Goal: Contribute content: Add original content to the website for others to see

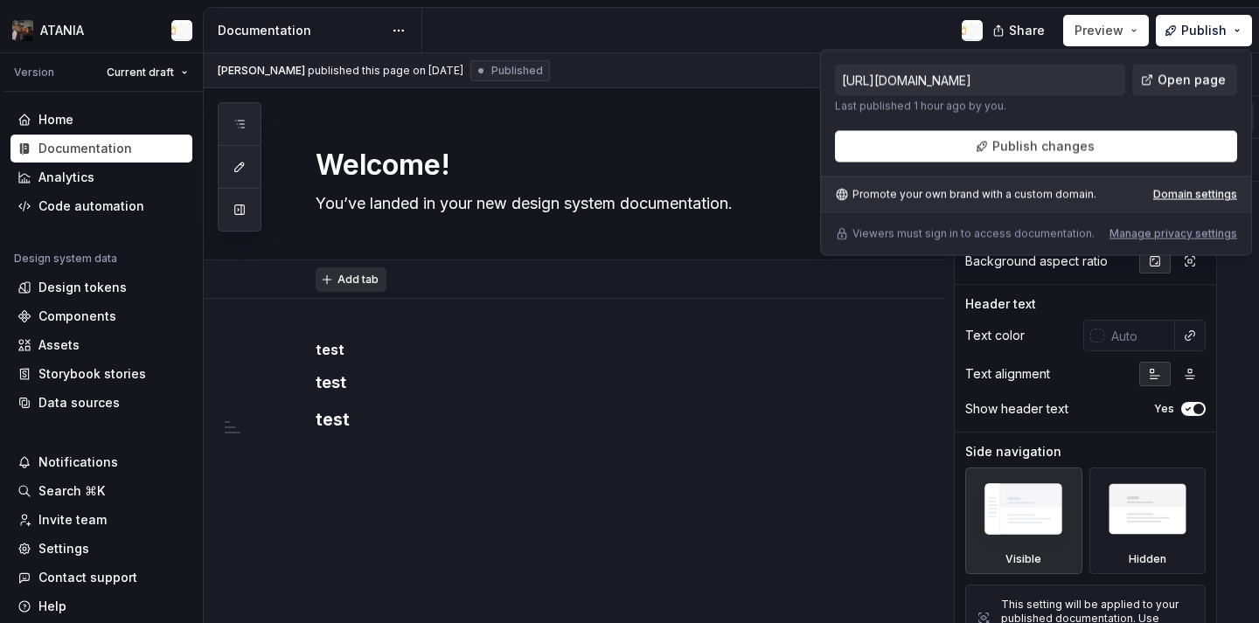
click at [359, 286] on button "Add tab" at bounding box center [351, 280] width 71 height 24
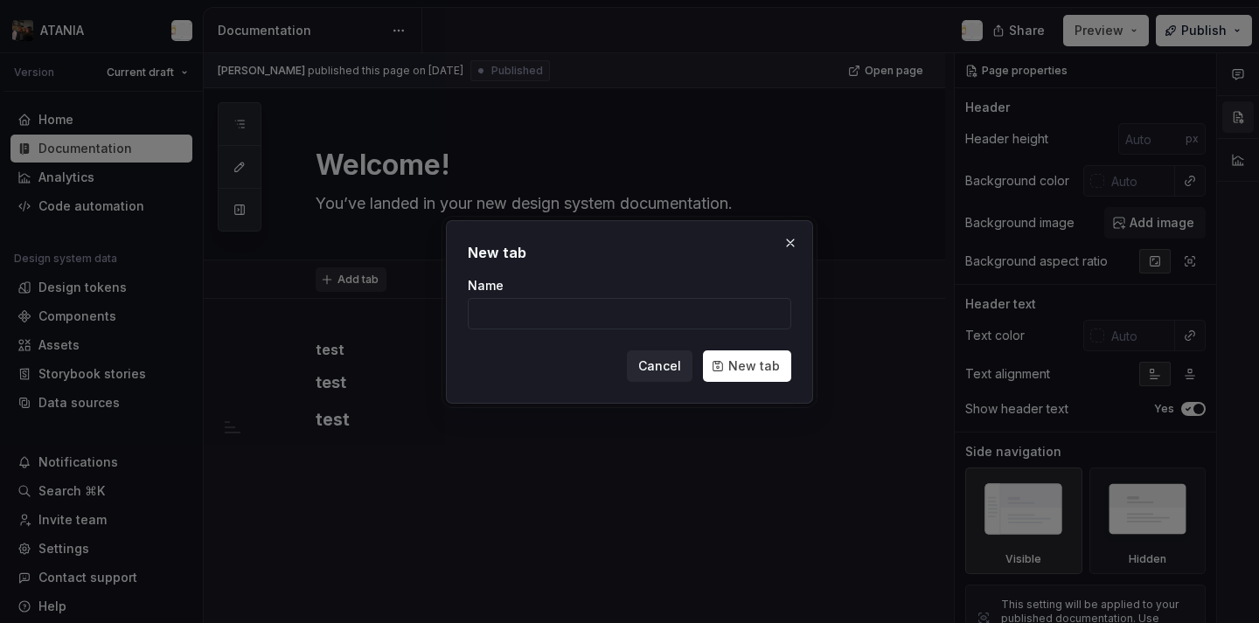
type textarea "*"
type input "testi"
type textarea "*"
type input "testingg"
click at [753, 351] on button "New tab" at bounding box center [747, 366] width 88 height 31
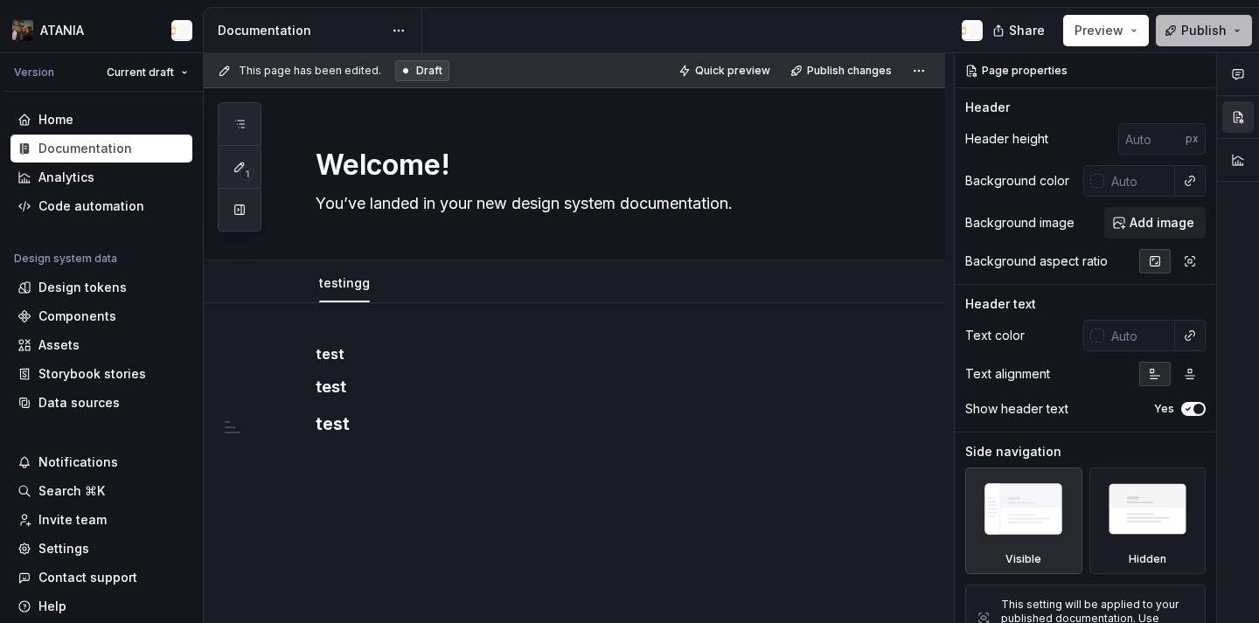
click at [1207, 35] on span "Publish" at bounding box center [1203, 30] width 45 height 17
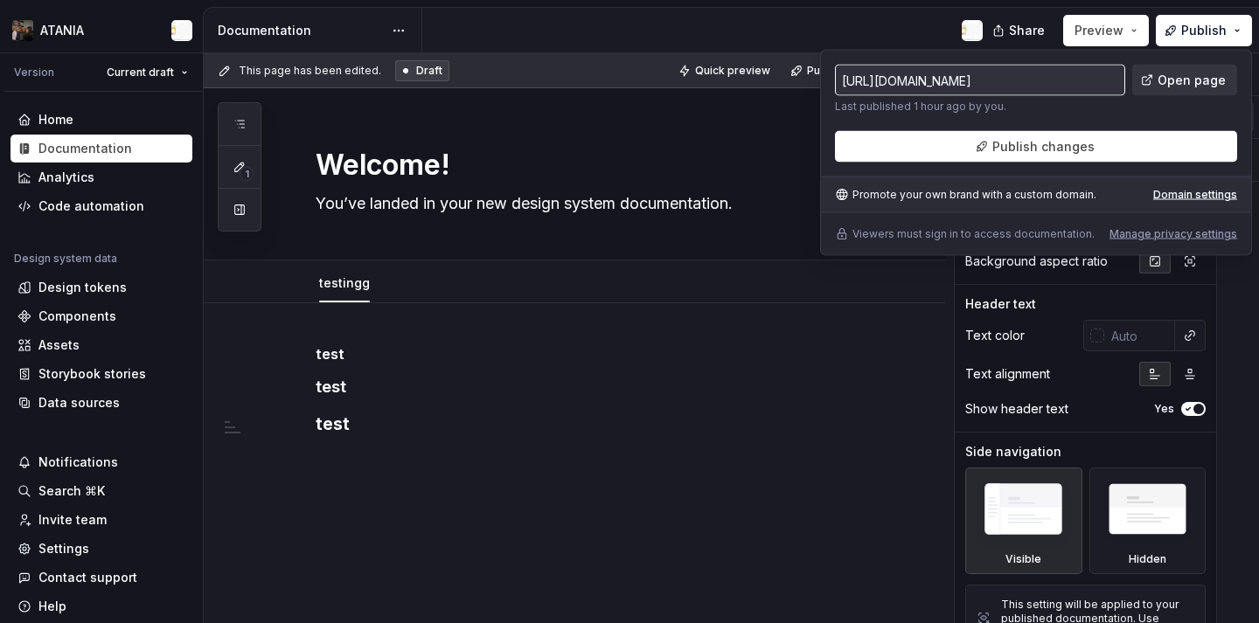
click at [1176, 72] on span "Open page" at bounding box center [1192, 80] width 68 height 17
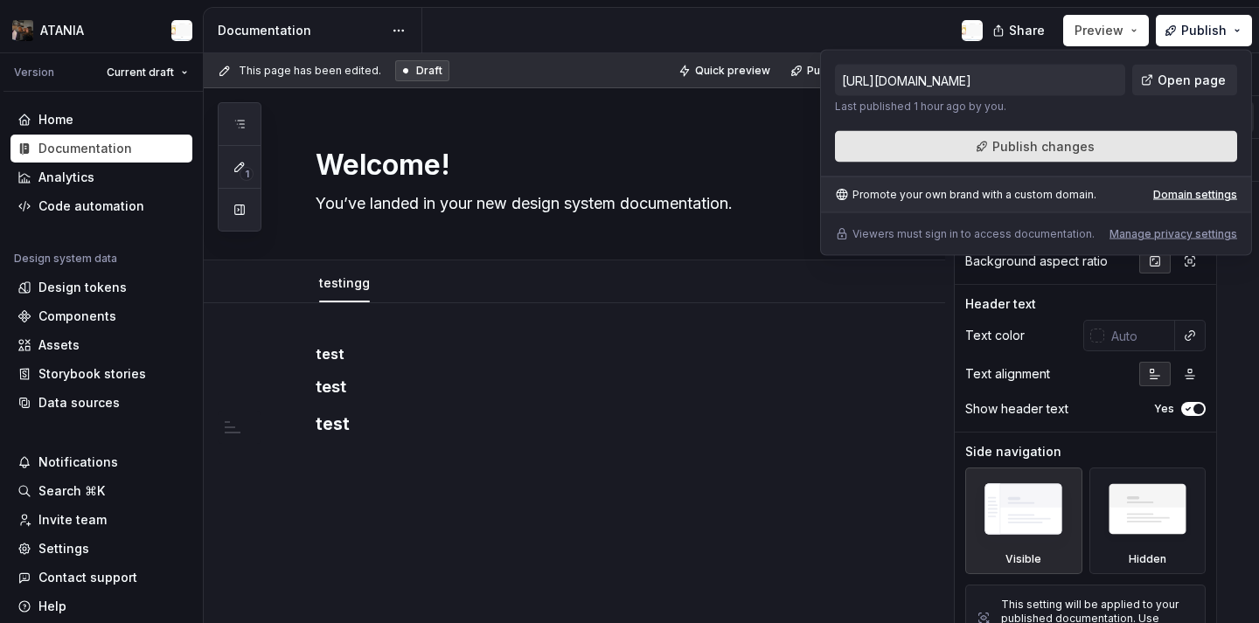
click at [984, 153] on button "Publish changes" at bounding box center [1036, 146] width 402 height 31
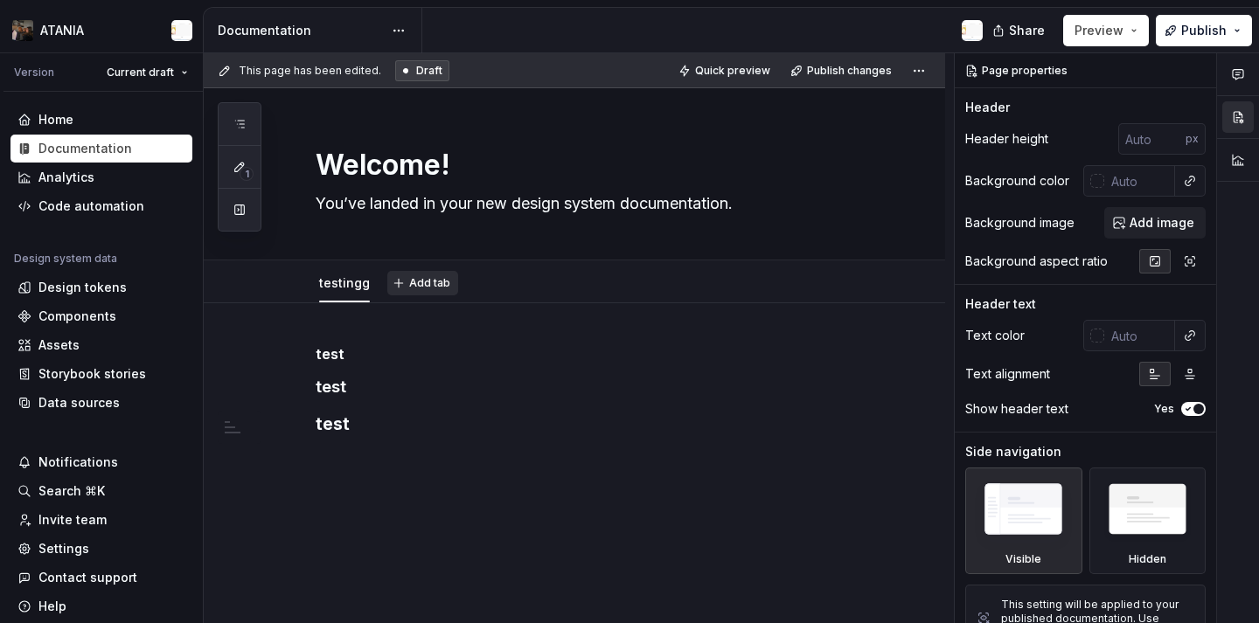
click at [394, 281] on button "Add tab" at bounding box center [422, 283] width 71 height 24
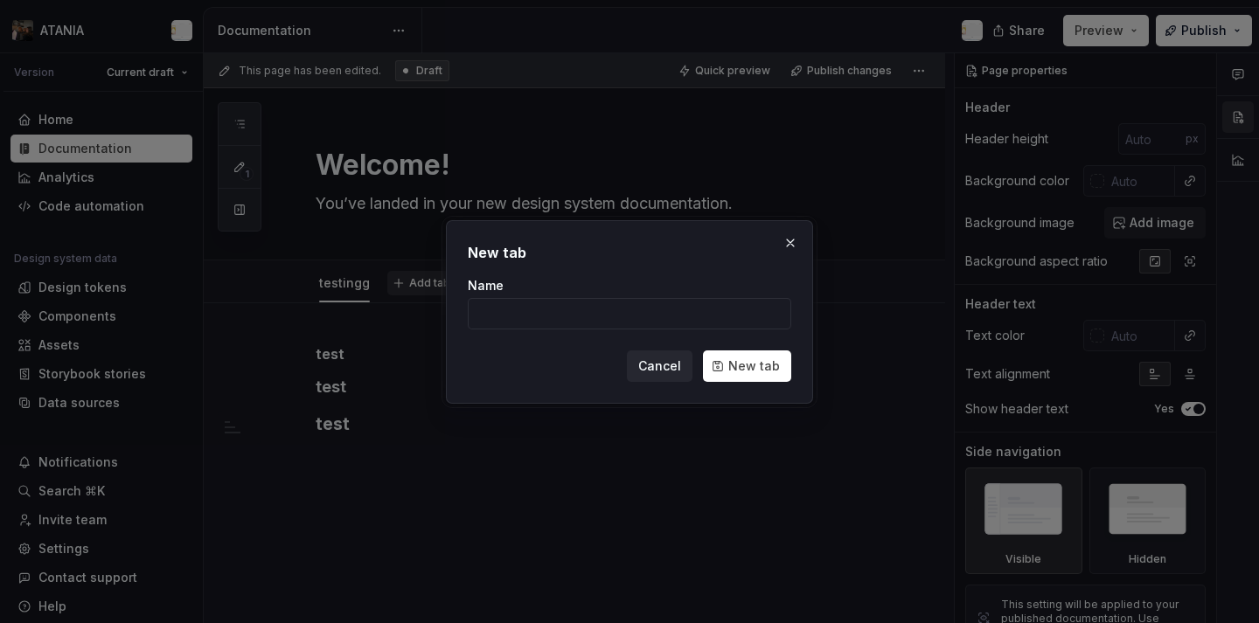
type textarea "*"
click at [603, 313] on input "teeeeeest" at bounding box center [629, 313] width 323 height 31
type input "teeeeeest"
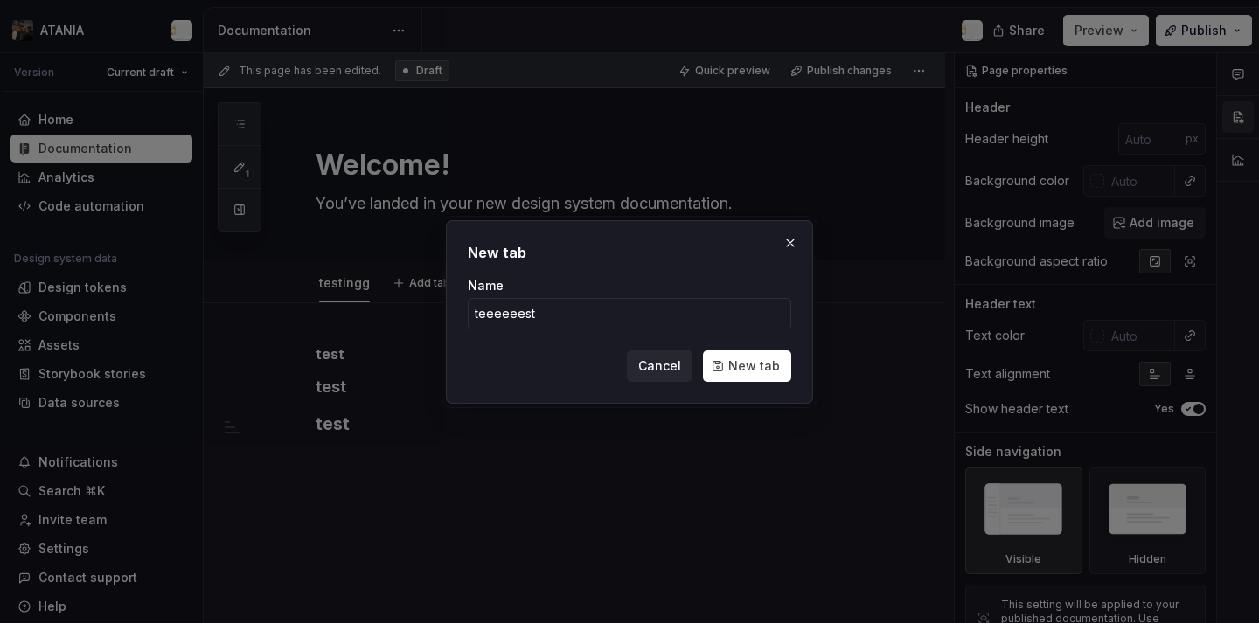
click at [703, 364] on div "Cancel New tab" at bounding box center [629, 366] width 323 height 31
click at [732, 366] on span "New tab" at bounding box center [754, 366] width 52 height 17
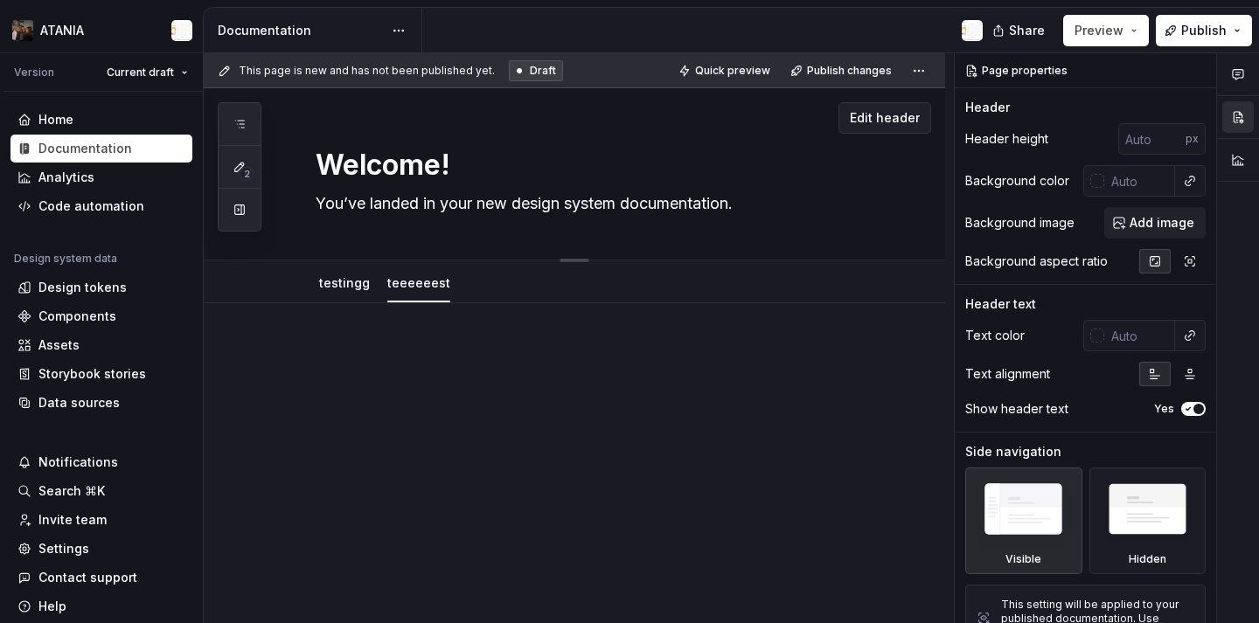
type textarea "*"
click at [479, 270] on div "testingg teeeeeest Add tab" at bounding box center [595, 283] width 581 height 38
click at [493, 285] on span "Add tab" at bounding box center [510, 283] width 41 height 14
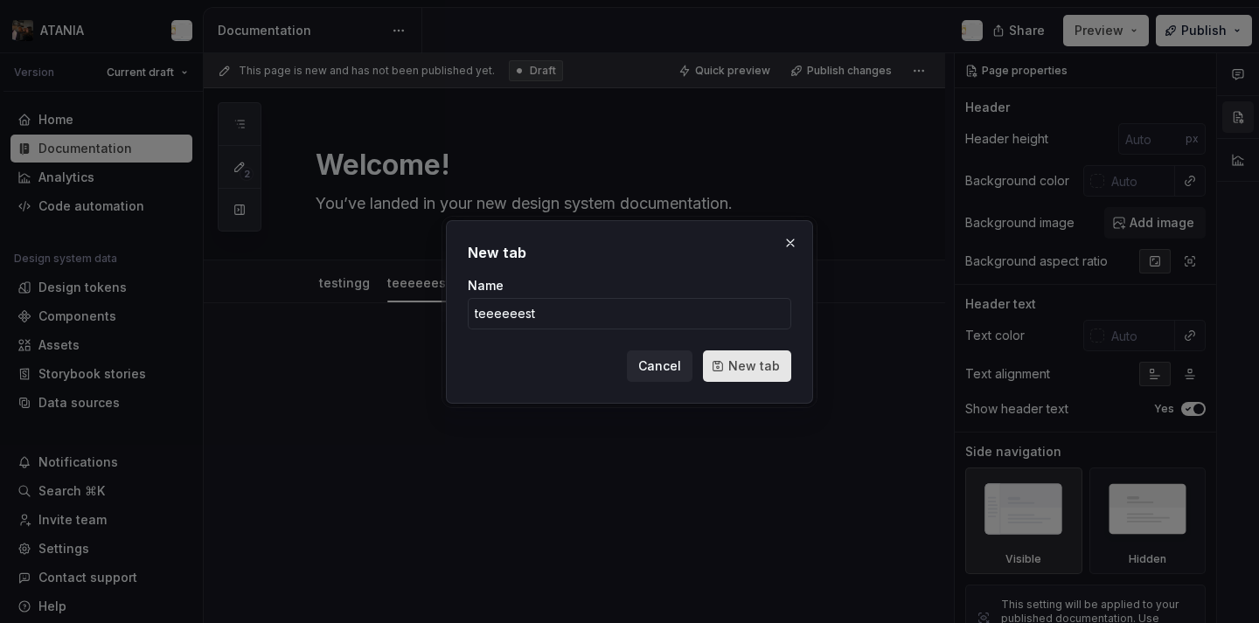
type input "teeeeeest"
click at [753, 377] on button "New tab" at bounding box center [747, 366] width 88 height 31
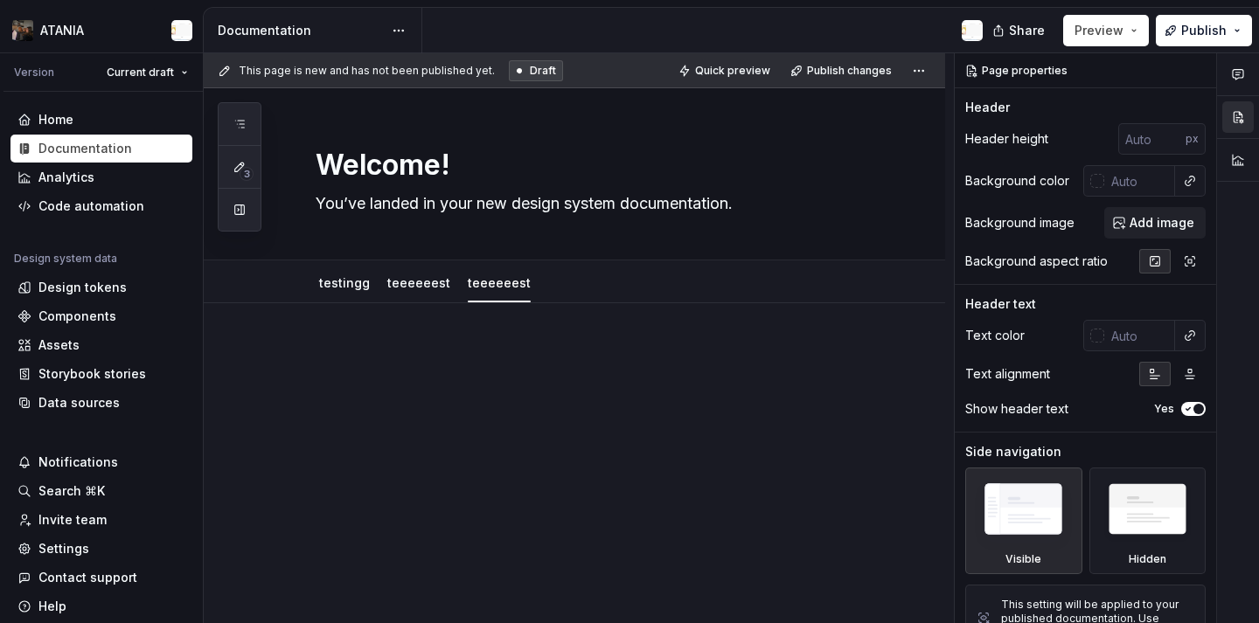
type textarea "*"
click at [570, 279] on span "Add tab" at bounding box center [590, 283] width 41 height 14
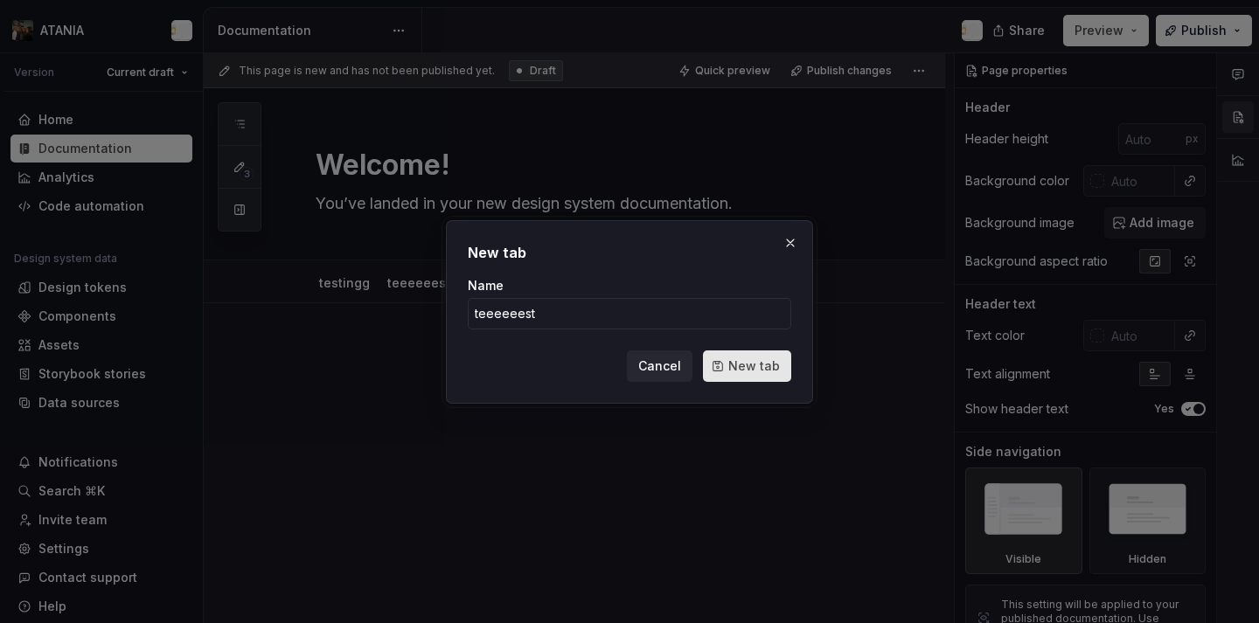
type input "teeeeeest"
click at [735, 365] on span "New tab" at bounding box center [754, 366] width 52 height 17
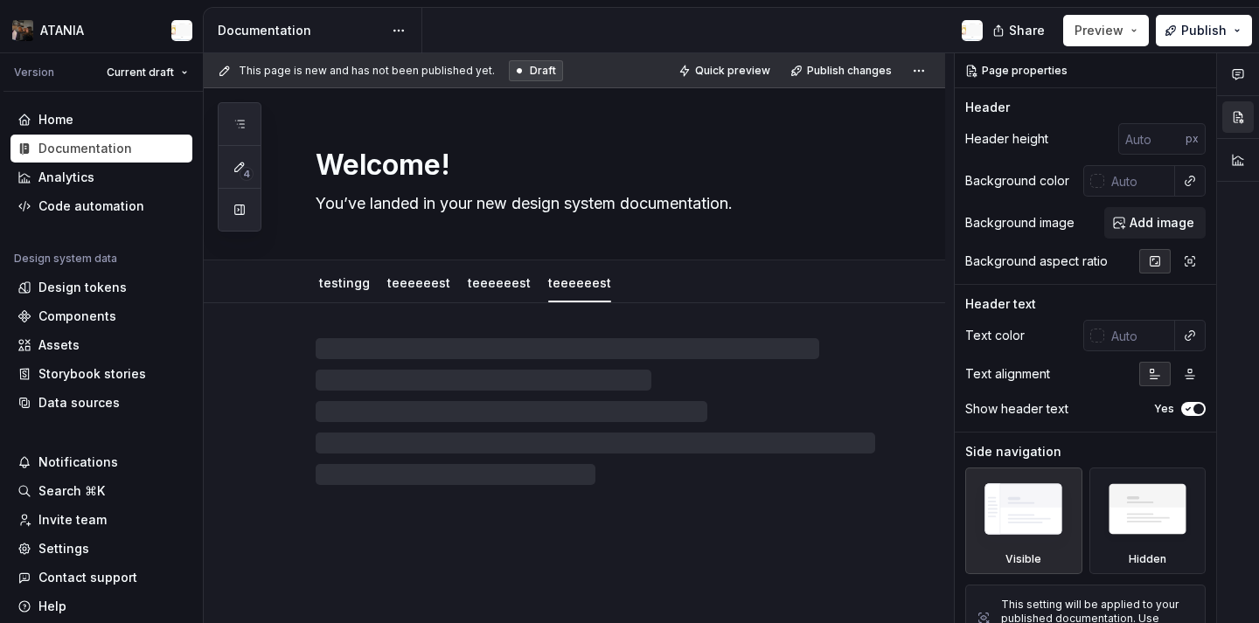
type textarea "*"
click at [650, 282] on span "Add tab" at bounding box center [670, 283] width 41 height 14
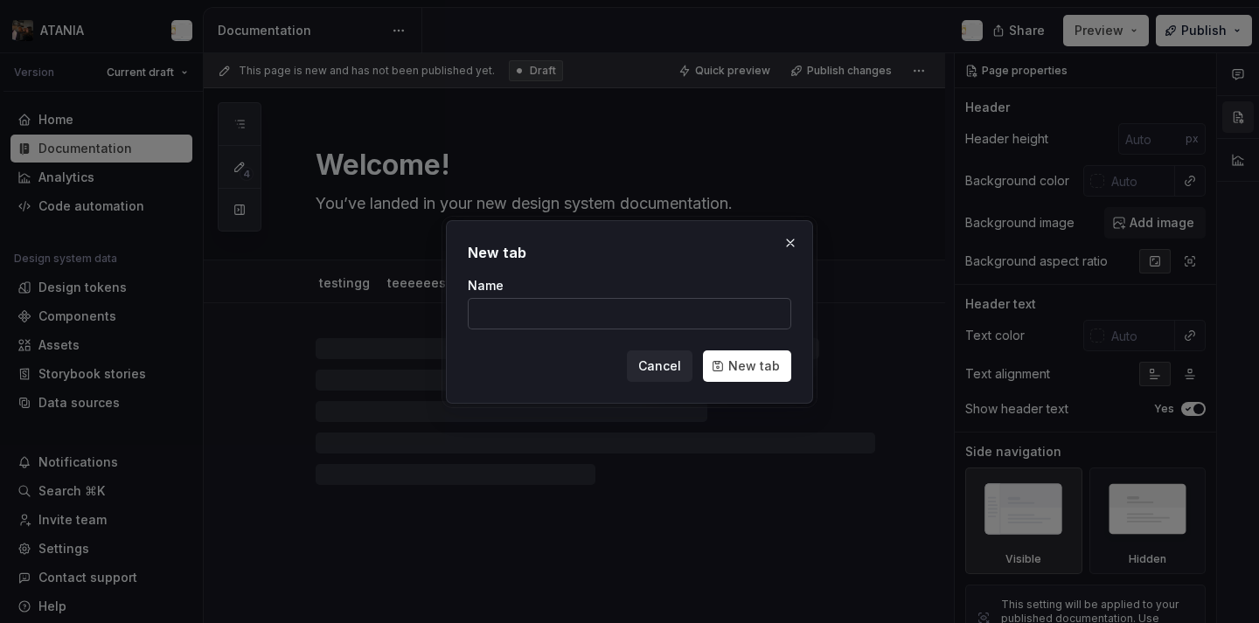
type input "teeeeeest"
type textarea "*"
type input "teeeeeest"
click at [743, 358] on span "New tab" at bounding box center [754, 366] width 52 height 17
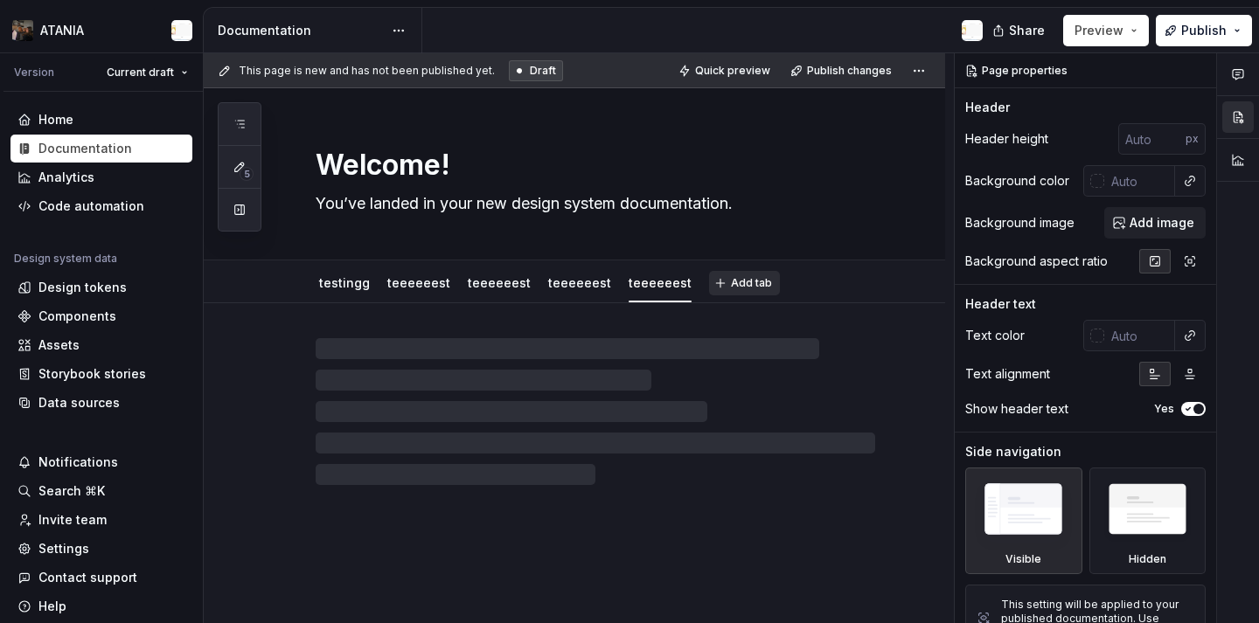
click at [747, 284] on button "Add tab" at bounding box center [744, 283] width 71 height 24
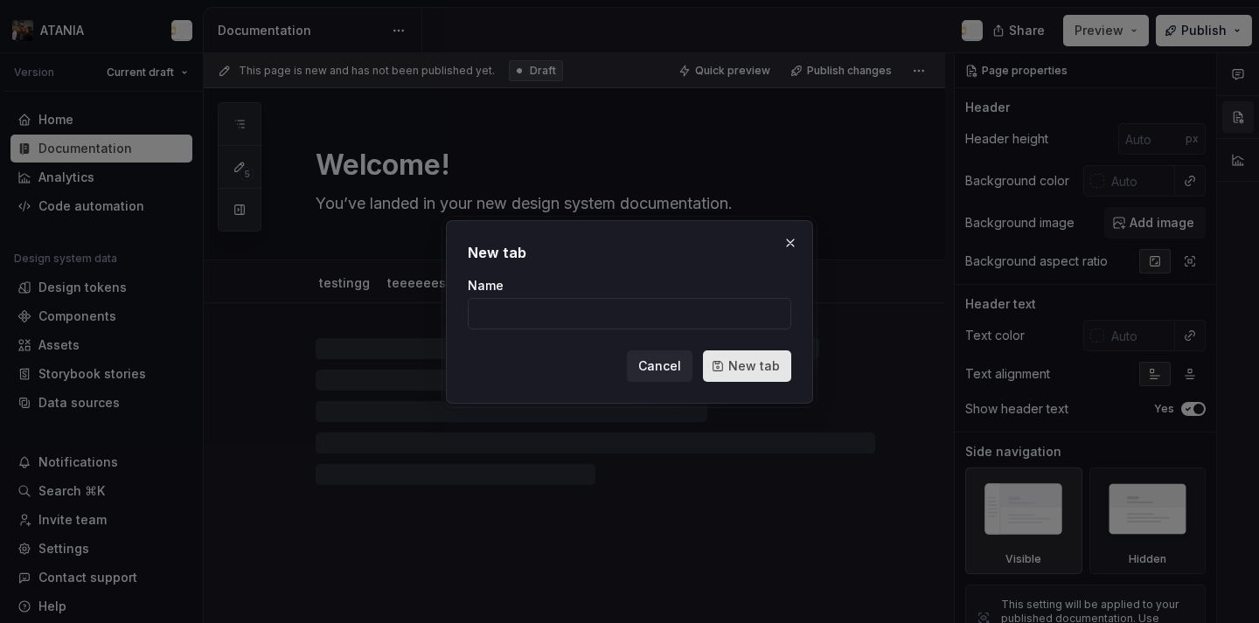
click at [760, 370] on span "New tab" at bounding box center [754, 366] width 52 height 17
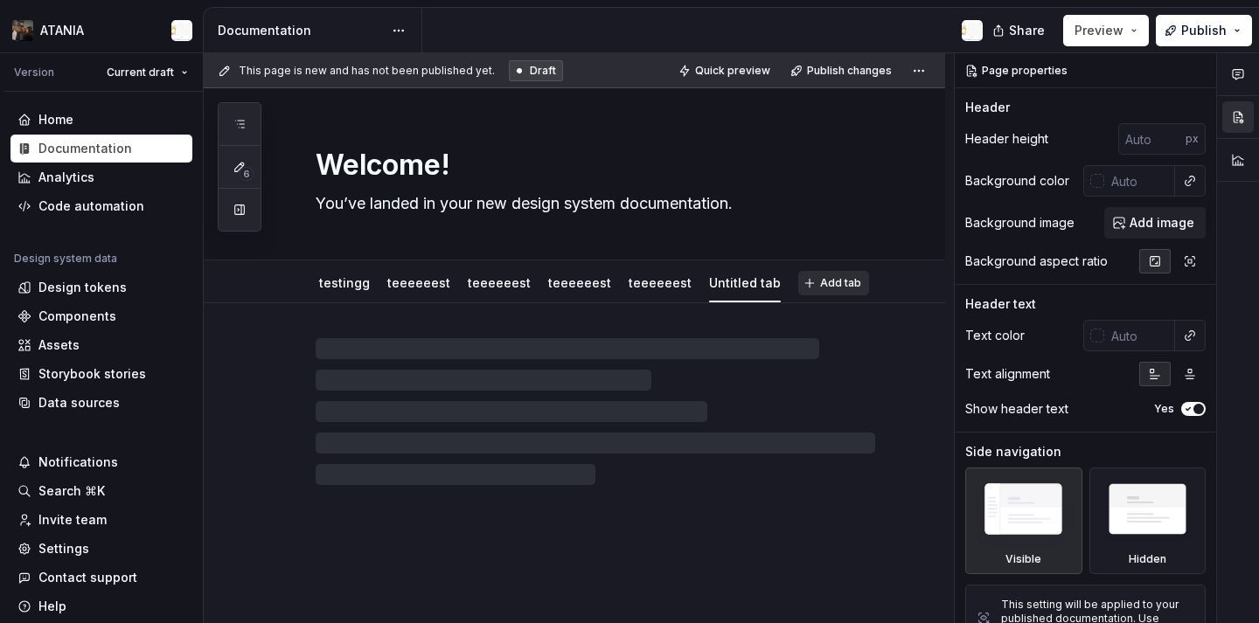
click at [798, 290] on button "Add tab" at bounding box center [833, 283] width 71 height 24
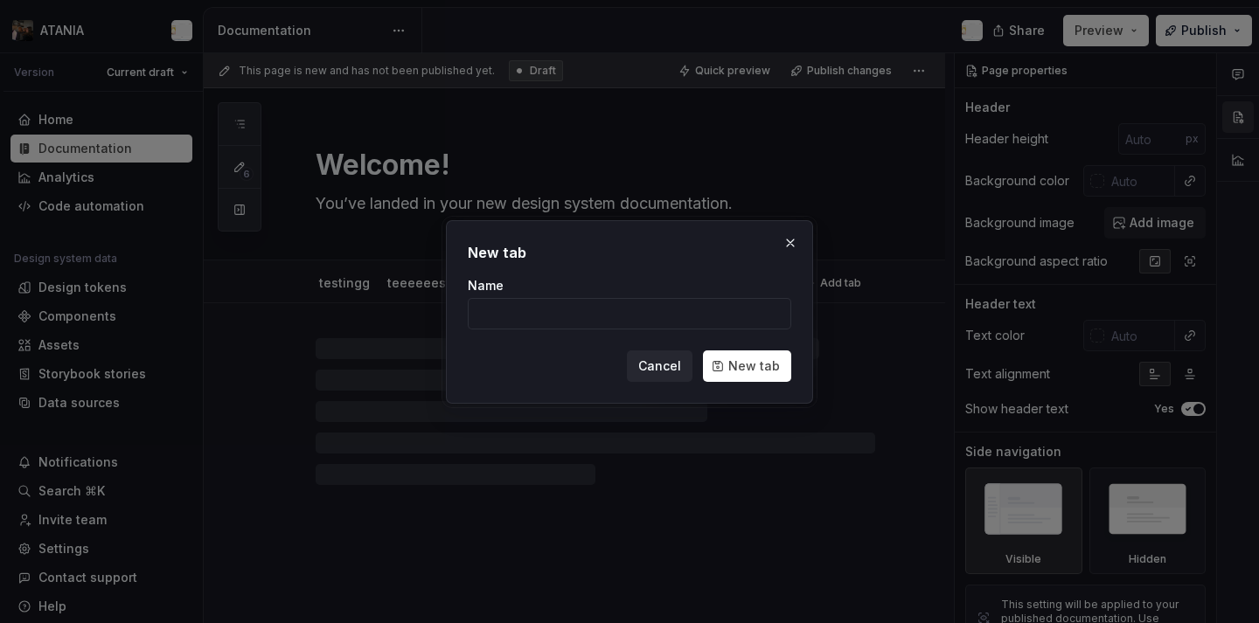
click at [802, 359] on div "New tab Name Cancel New tab" at bounding box center [629, 312] width 367 height 184
click at [766, 372] on span "New tab" at bounding box center [754, 366] width 52 height 17
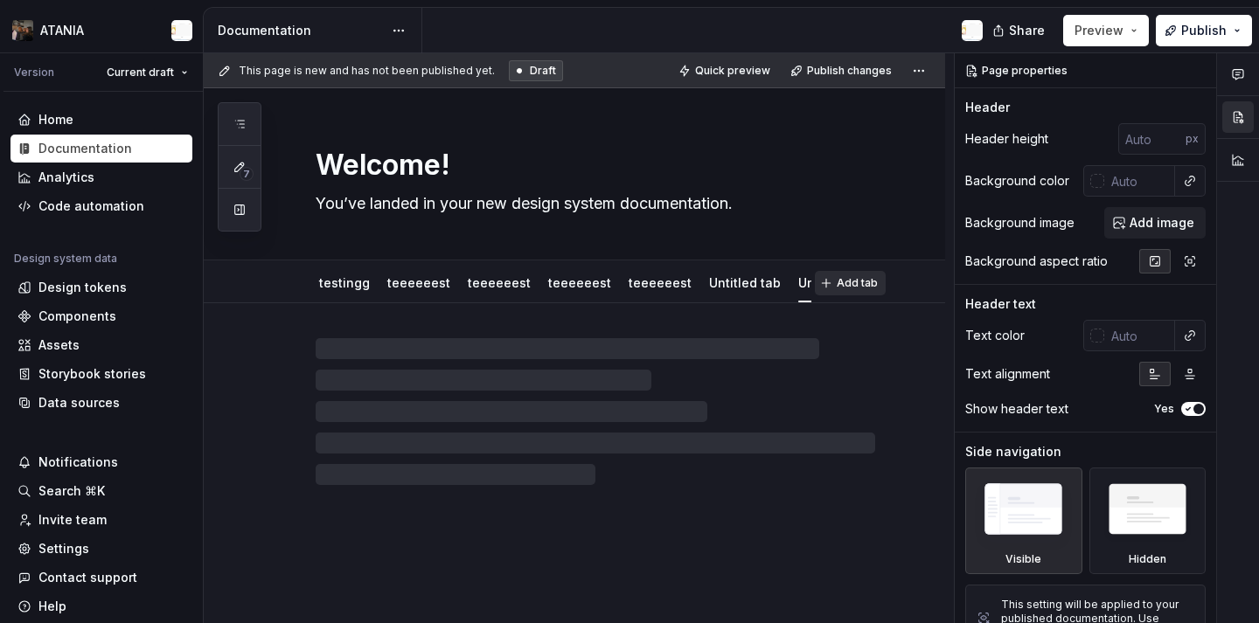
click at [860, 289] on span "Add tab" at bounding box center [857, 283] width 41 height 14
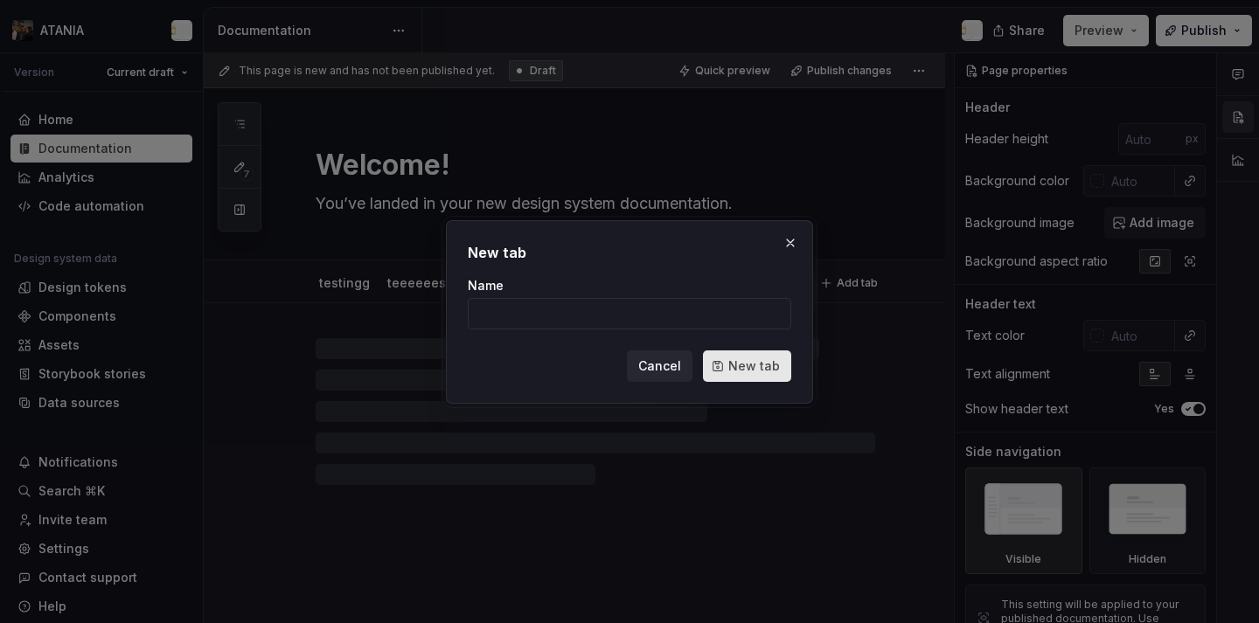
type textarea "*"
type input "teeeeeest"
click at [760, 364] on span "New tab" at bounding box center [754, 366] width 52 height 17
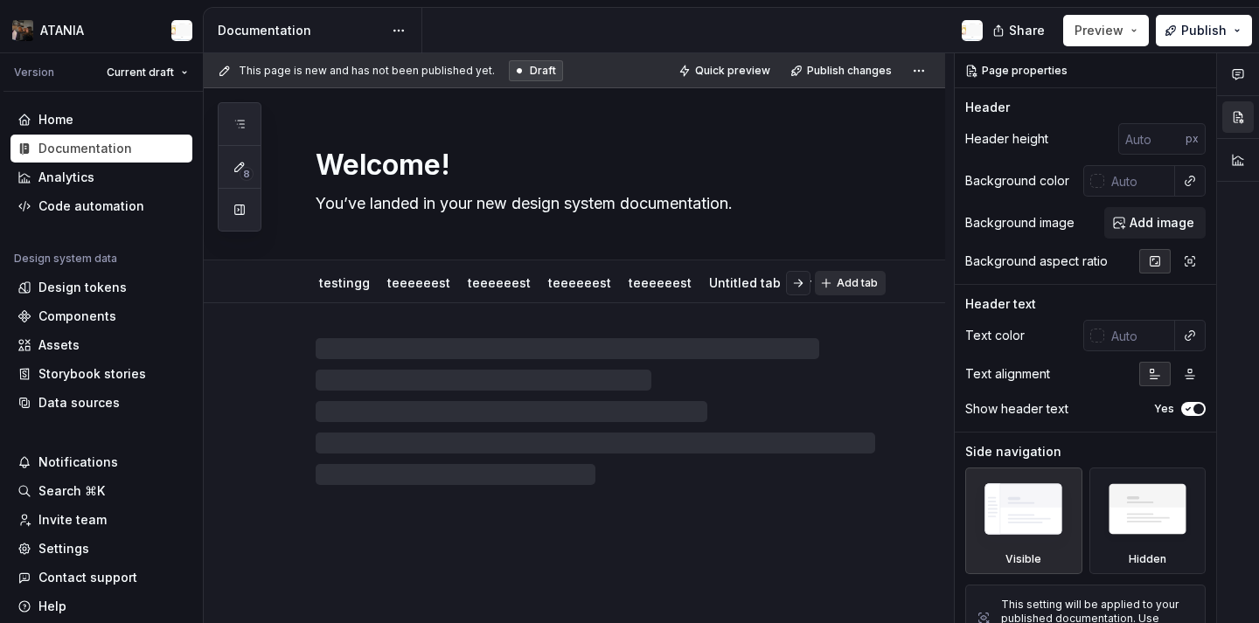
click at [878, 283] on span "Add tab" at bounding box center [857, 283] width 41 height 14
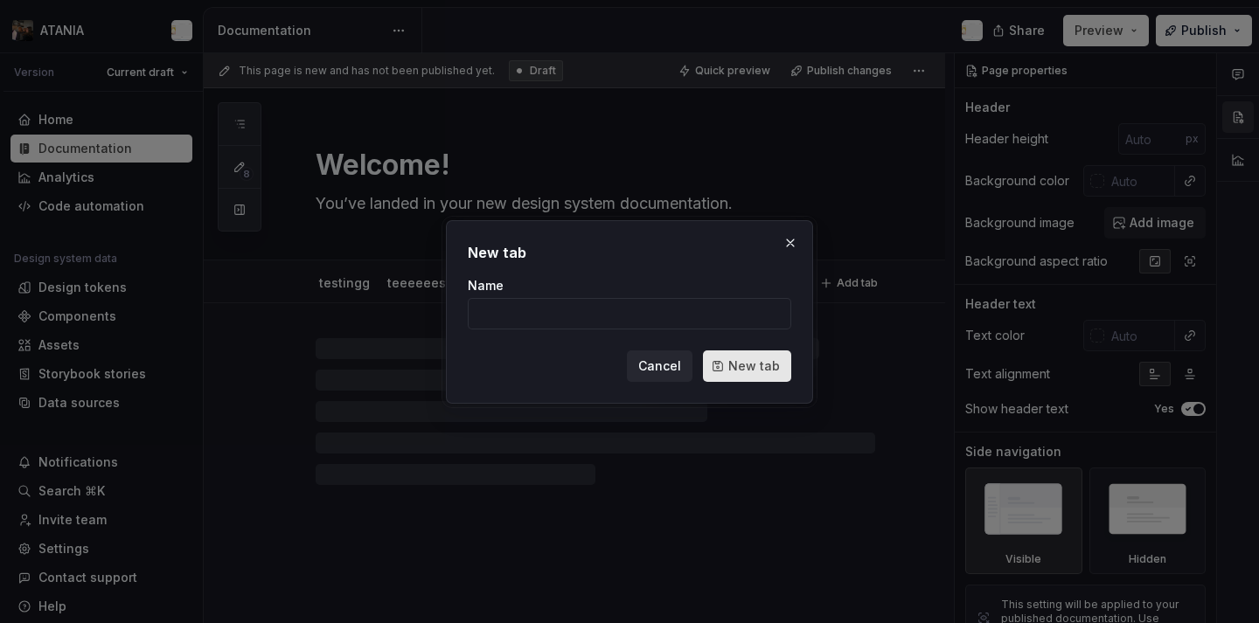
click at [764, 374] on button "New tab" at bounding box center [747, 366] width 88 height 31
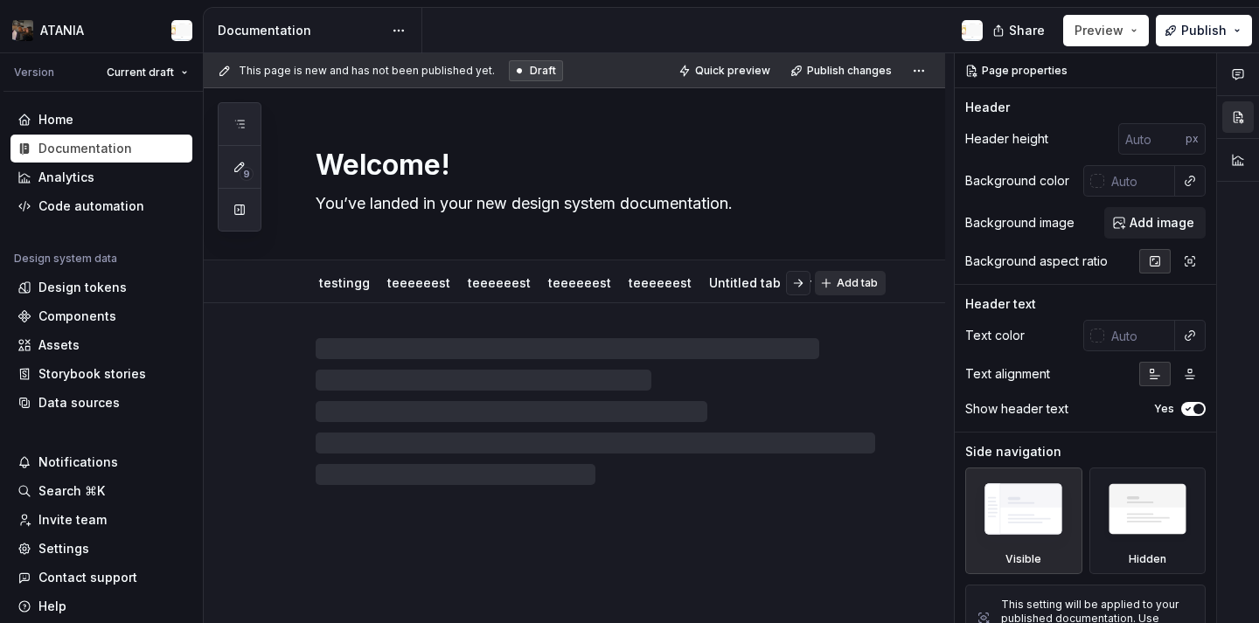
click at [877, 289] on span "Add tab" at bounding box center [857, 283] width 41 height 14
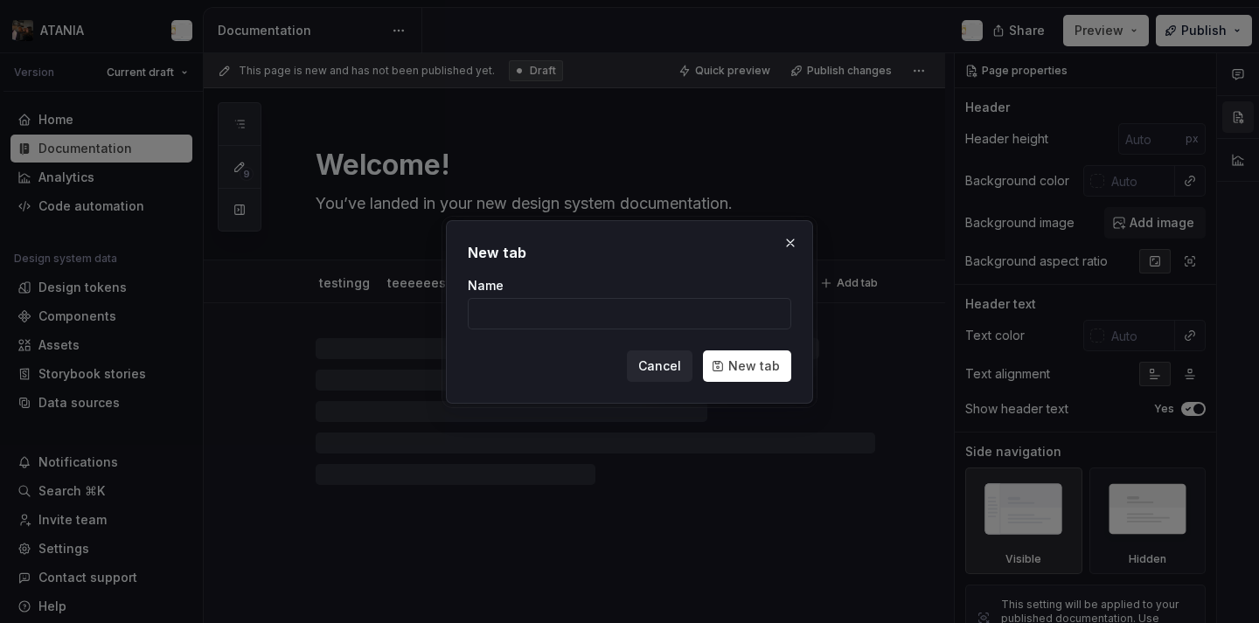
click at [762, 382] on div "New tab Name Cancel New tab" at bounding box center [629, 312] width 367 height 184
click at [756, 359] on span "New tab" at bounding box center [754, 366] width 52 height 17
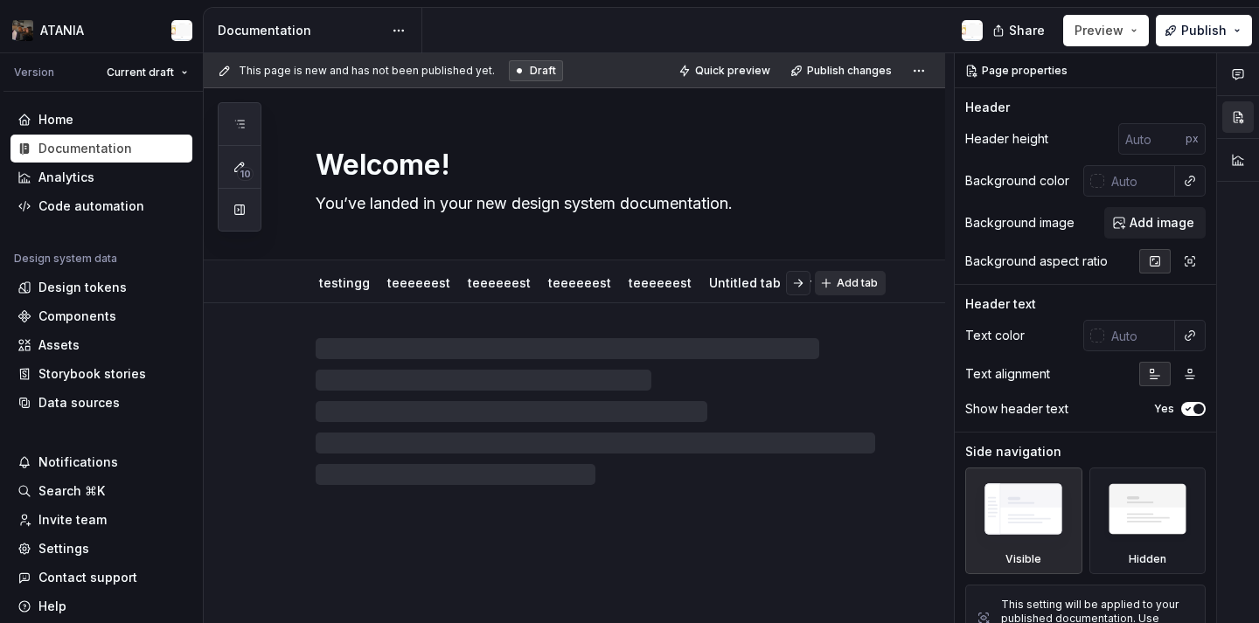
click at [862, 285] on span "Add tab" at bounding box center [857, 283] width 41 height 14
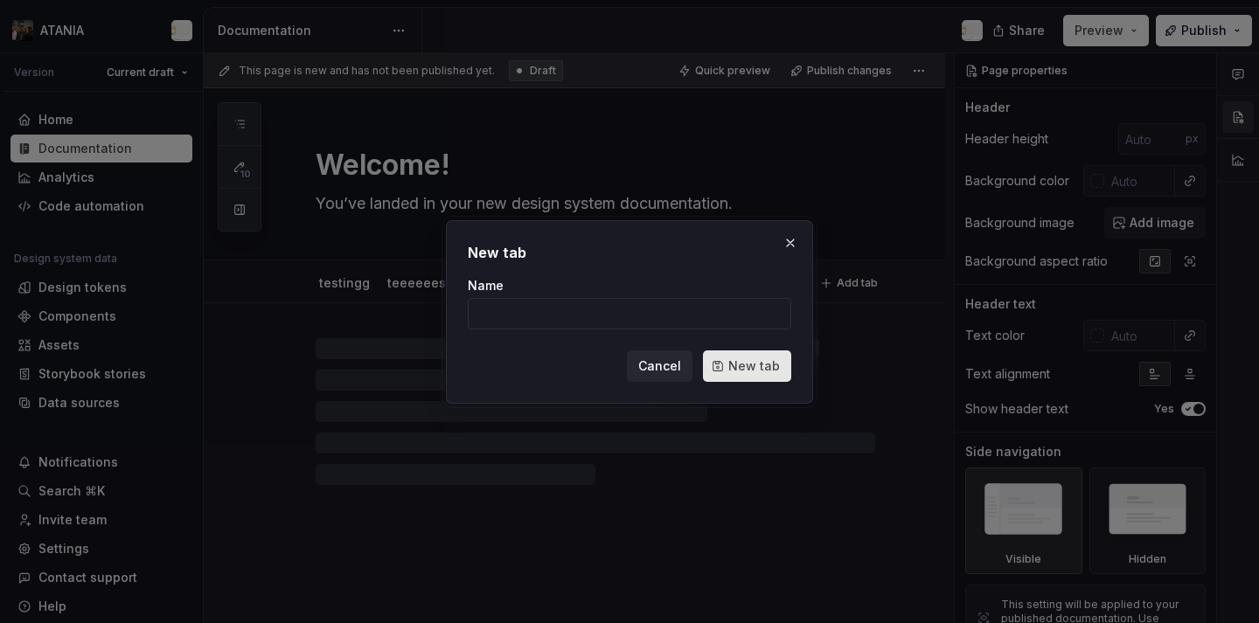
click at [766, 371] on span "New tab" at bounding box center [754, 366] width 52 height 17
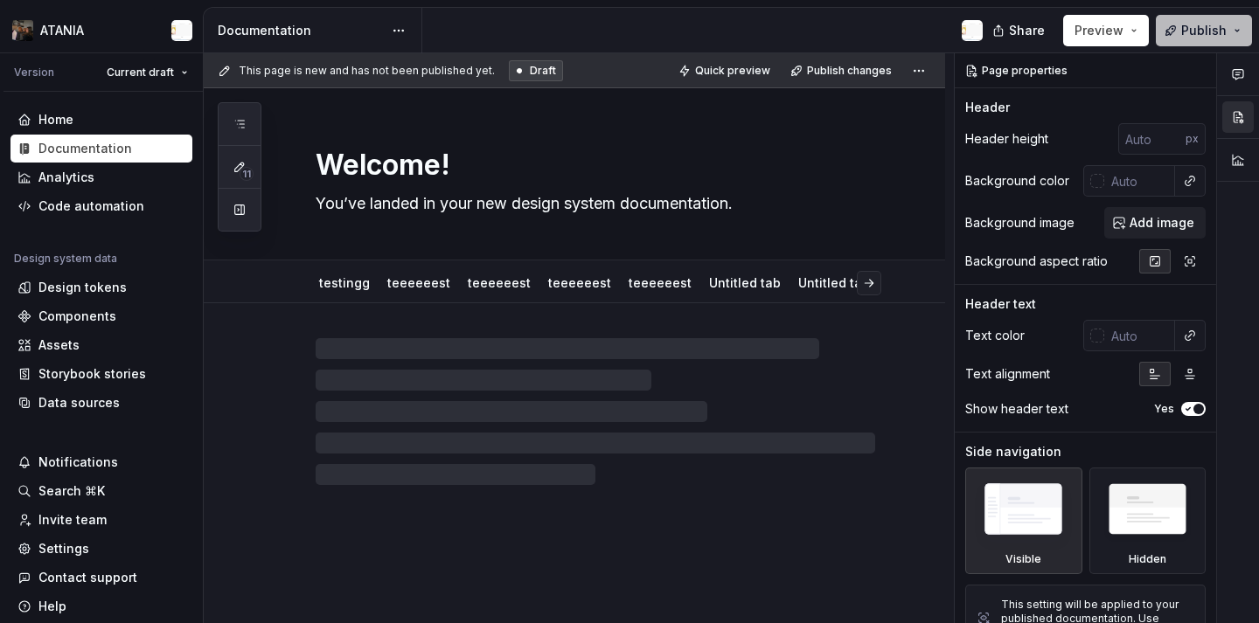
click at [1198, 15] on button "Publish" at bounding box center [1204, 30] width 96 height 31
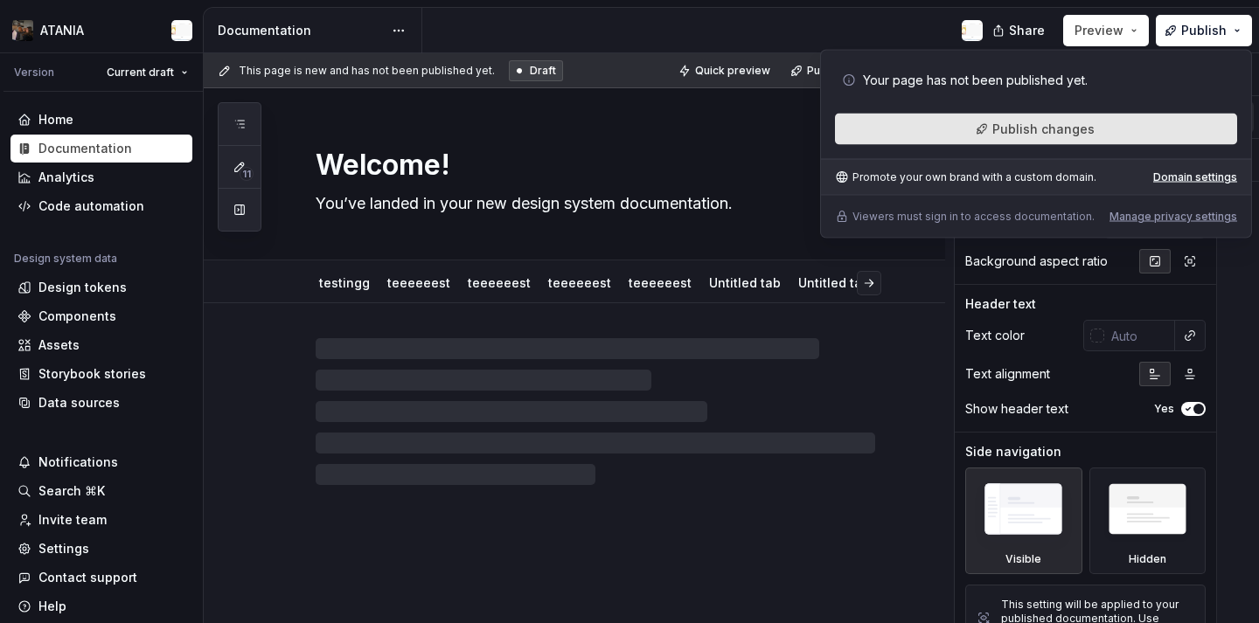
click at [1029, 138] on button "Publish changes" at bounding box center [1036, 129] width 402 height 31
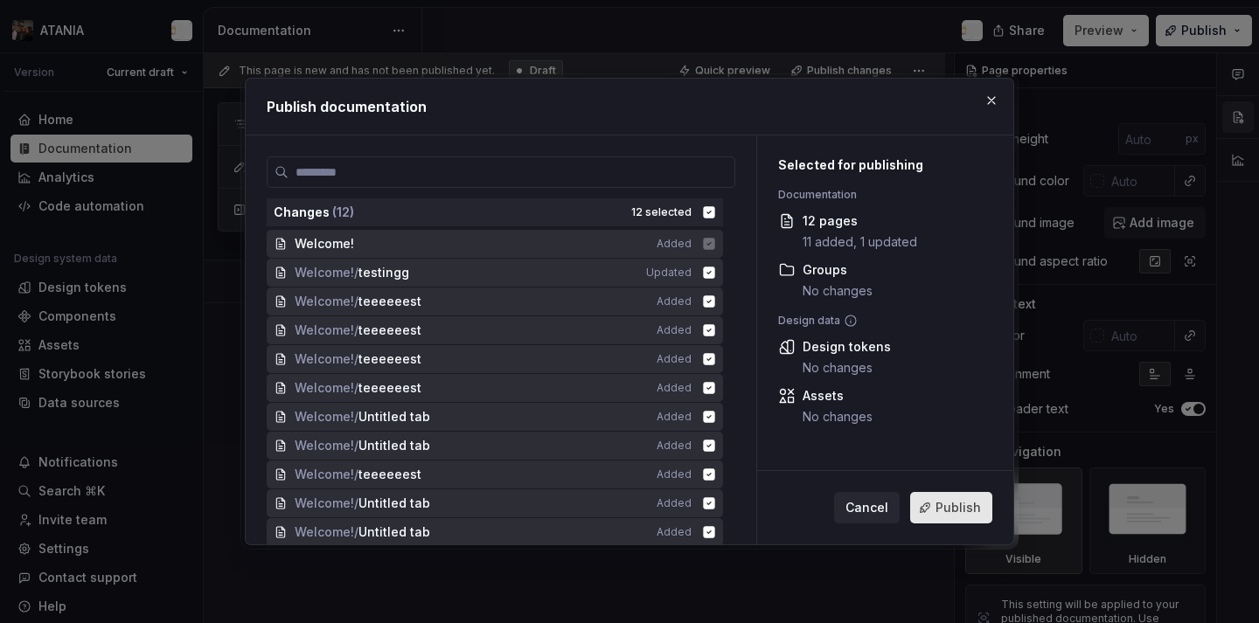
click at [954, 511] on span "Publish" at bounding box center [958, 507] width 45 height 17
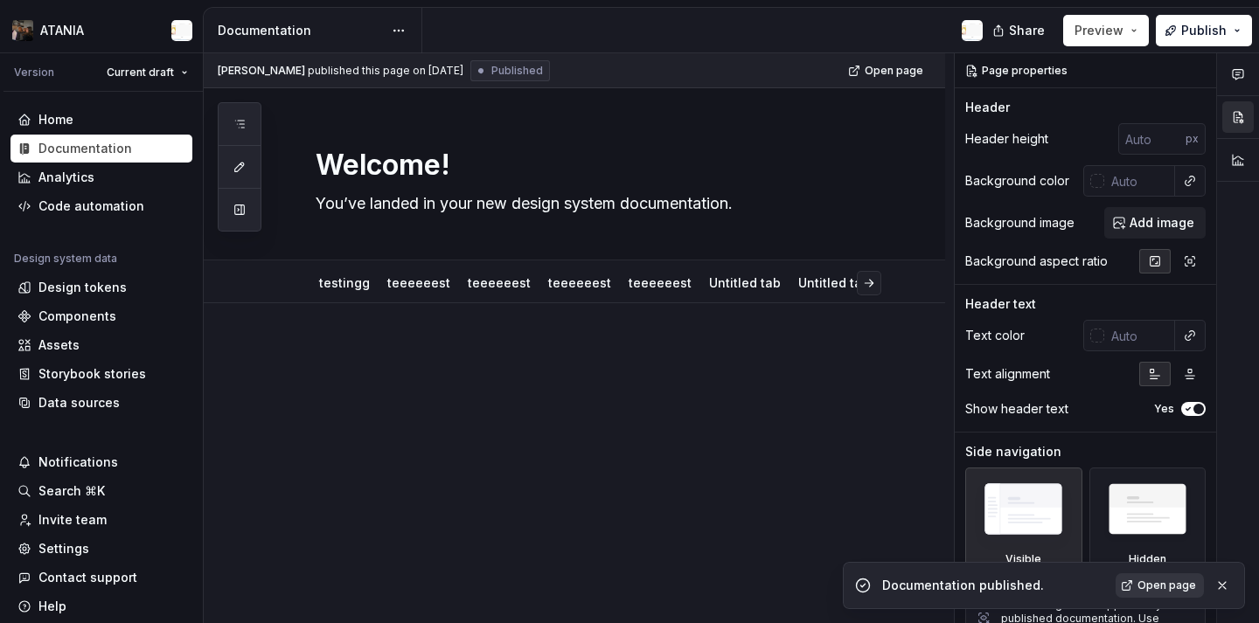
click at [1155, 585] on span "Open page" at bounding box center [1166, 586] width 59 height 14
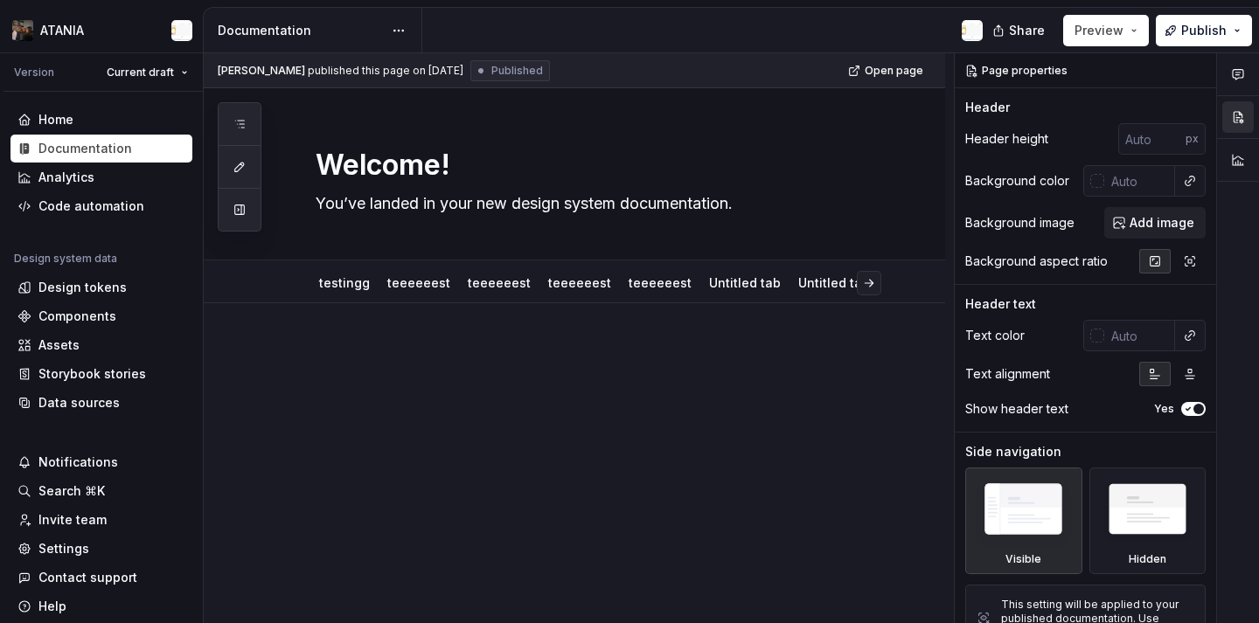
type textarea "*"
click at [119, 399] on div "Data sources" at bounding box center [101, 402] width 168 height 17
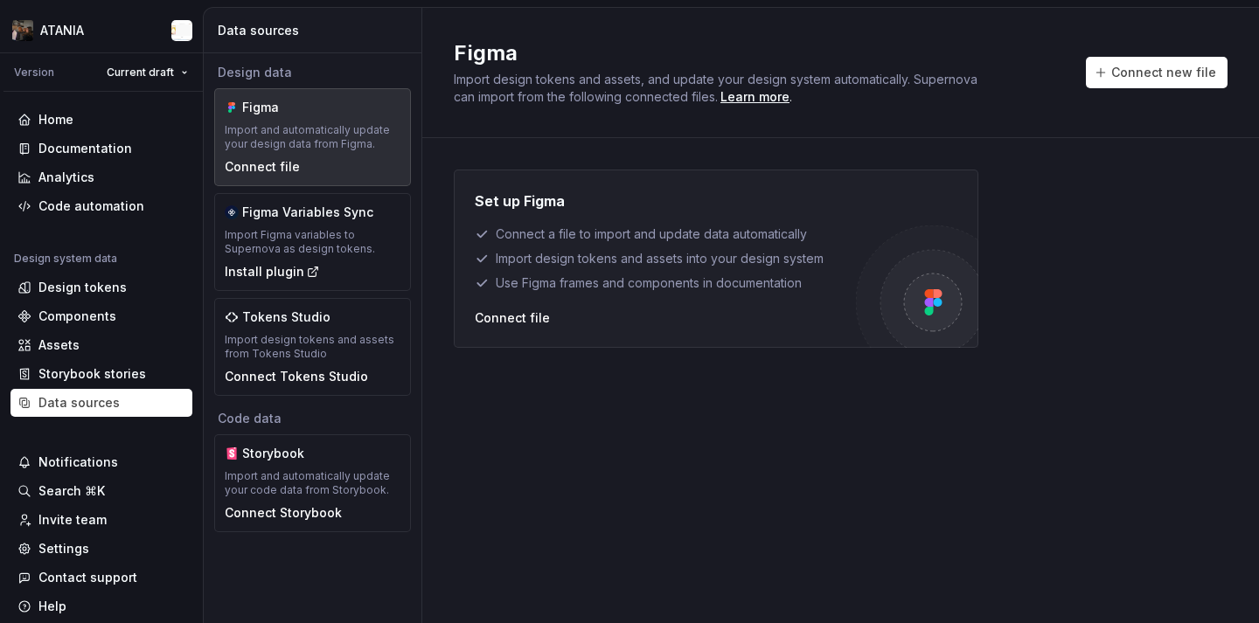
click at [1159, 90] on div "Figma Import design tokens and assets, and update your design system automatica…" at bounding box center [841, 72] width 774 height 66
click at [1141, 76] on span "Connect new file" at bounding box center [1163, 72] width 105 height 17
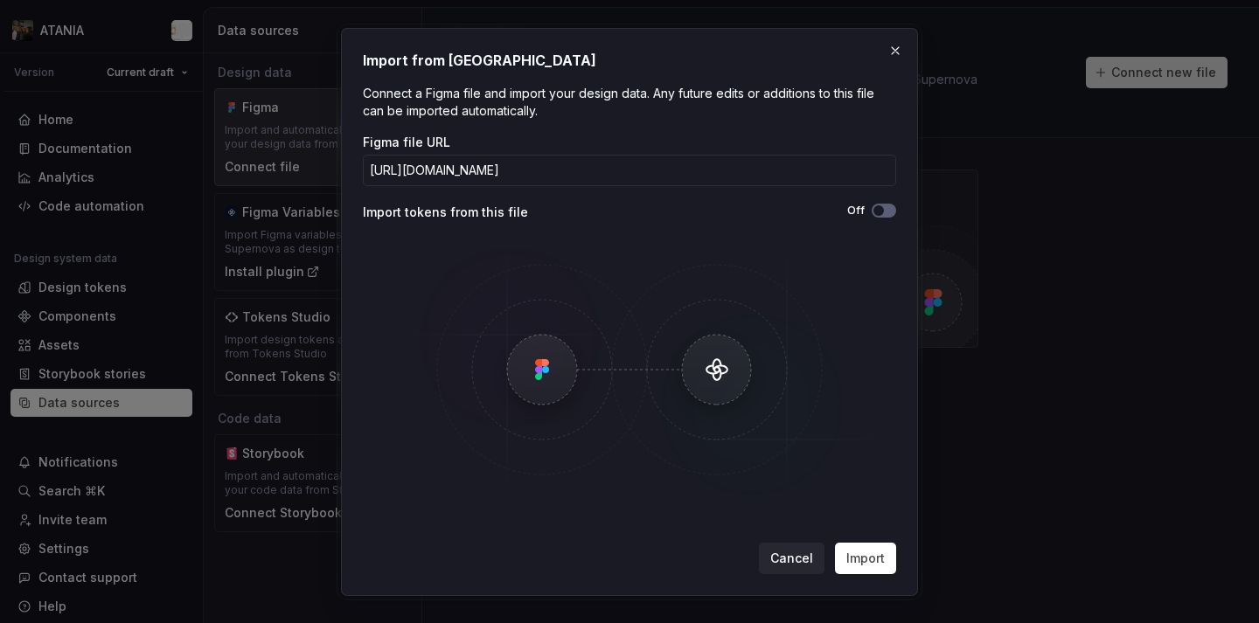
scroll to position [0, 226]
type input "[URL][DOMAIN_NAME]"
click at [890, 555] on button "Import" at bounding box center [865, 558] width 61 height 31
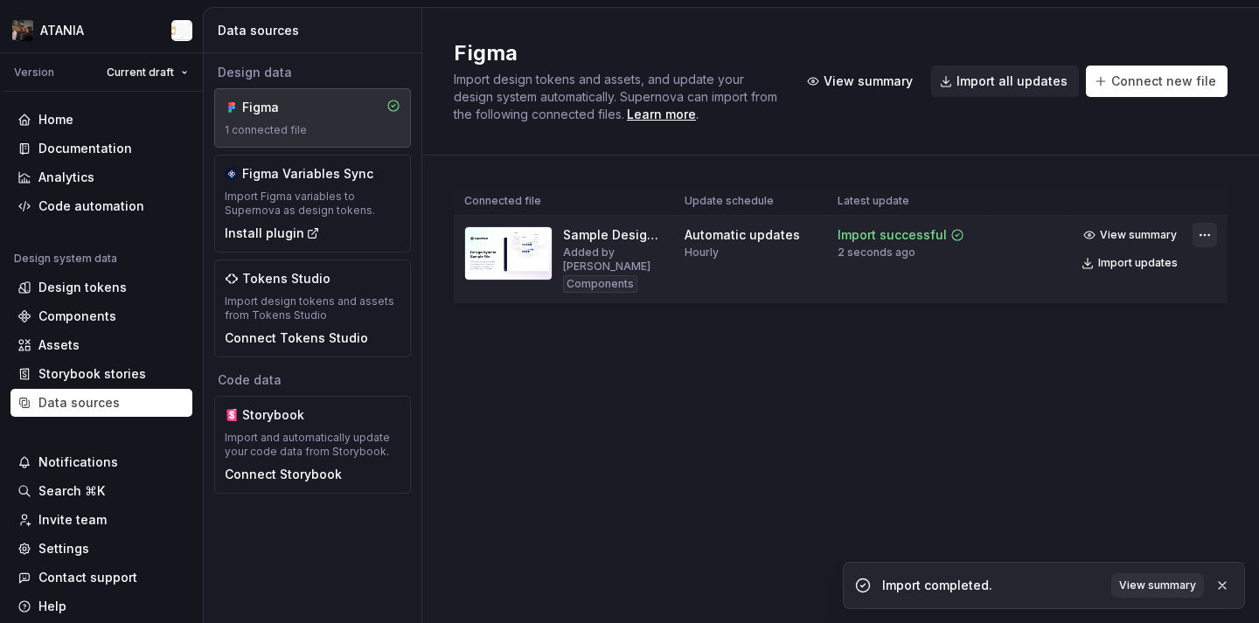
click at [1208, 233] on html "ATANIA Version Current draft Home Documentation Analytics Code automation Desig…" at bounding box center [629, 311] width 1259 height 623
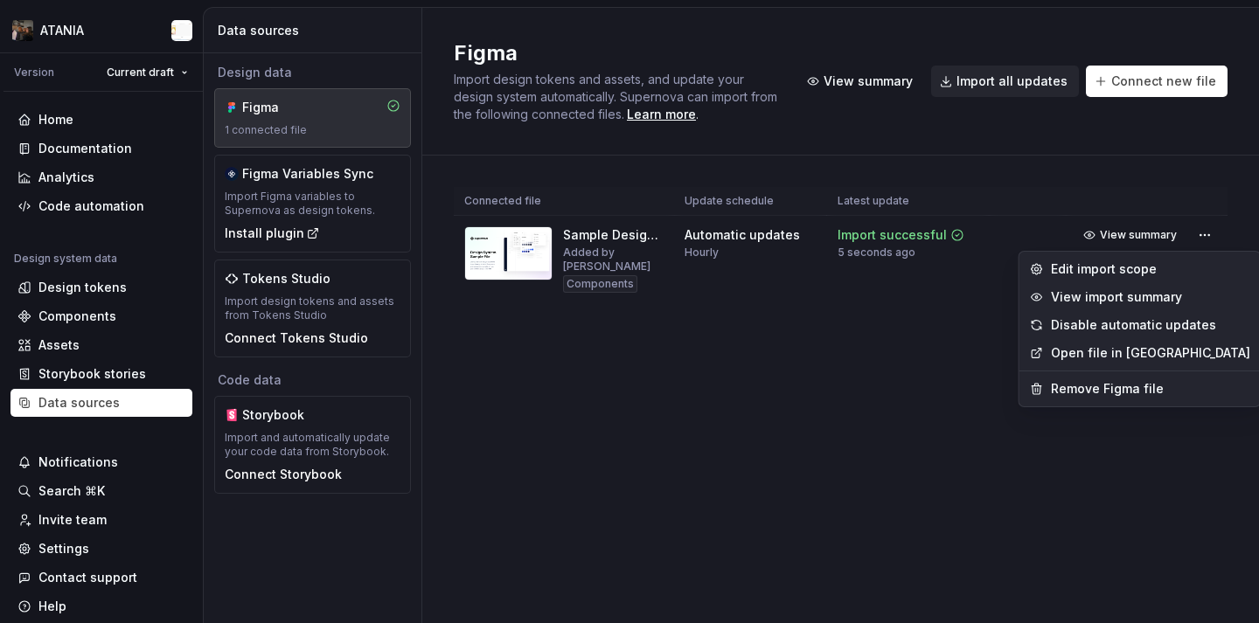
click at [1174, 232] on html "ATANIA Version Current draft Home Documentation Analytics Code automation Desig…" at bounding box center [629, 311] width 1259 height 623
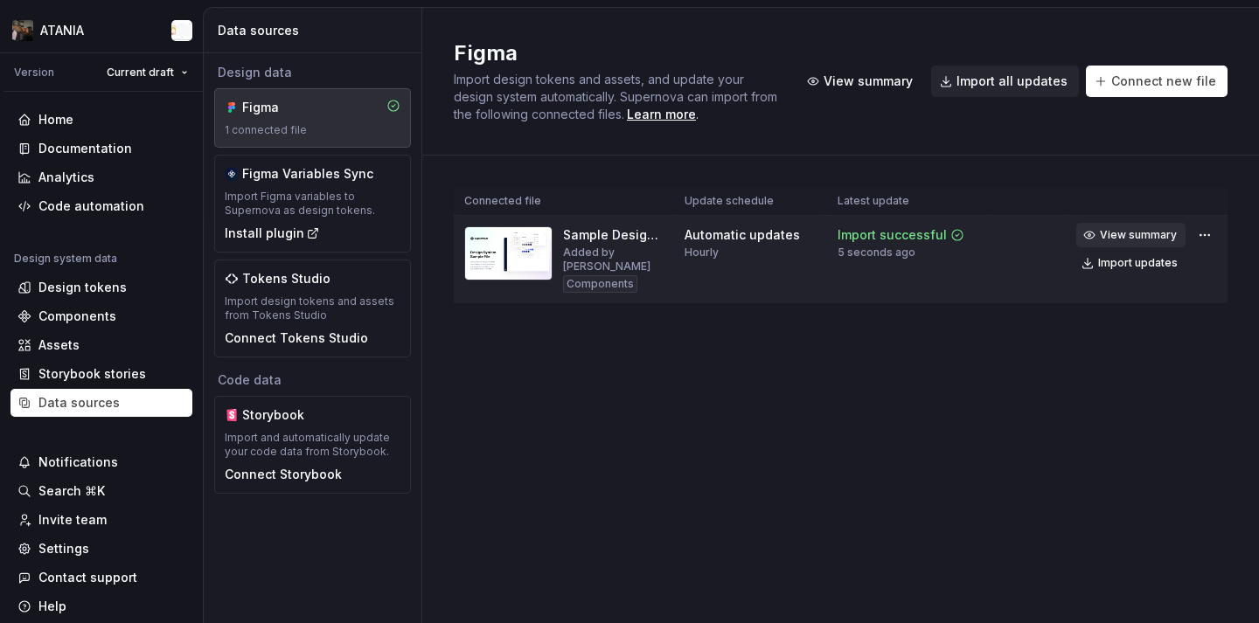
click at [1164, 233] on span "View summary" at bounding box center [1138, 235] width 77 height 14
